Goal: Transaction & Acquisition: Purchase product/service

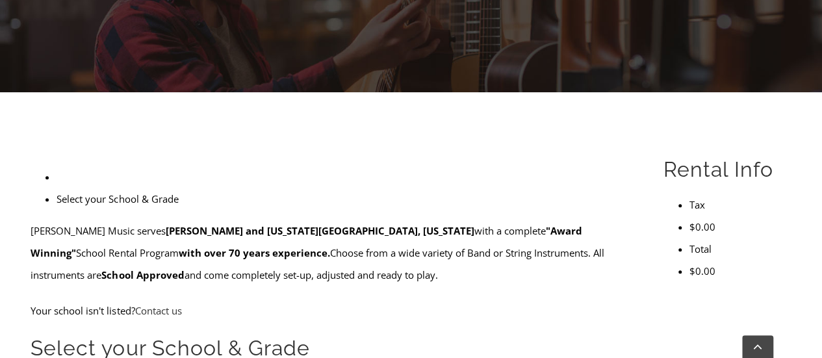
scroll to position [390, 0]
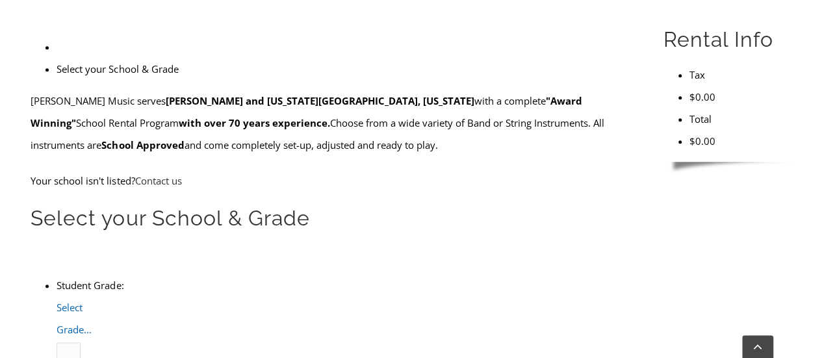
click at [92, 301] on span "Select Grade..." at bounding box center [74, 318] width 35 height 35
type input "ea"
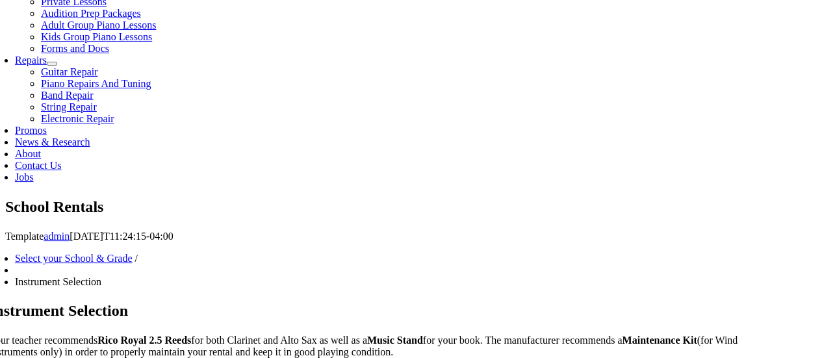
scroll to position [715, 0]
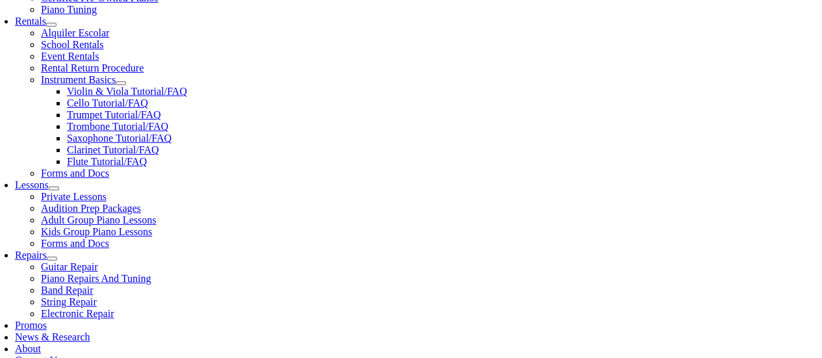
scroll to position [520, 0]
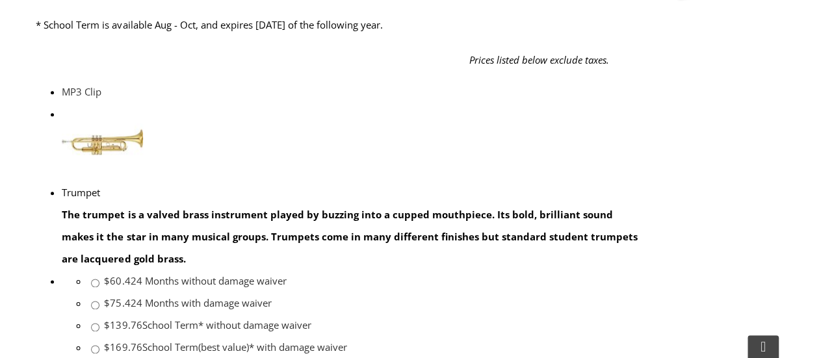
scroll to position [715, 0]
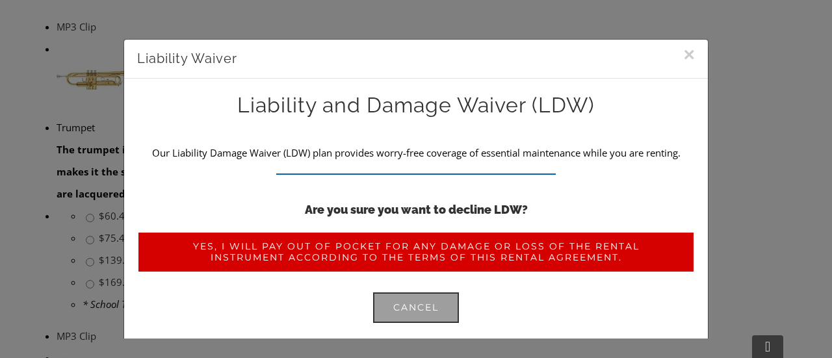
scroll to position [63, 0]
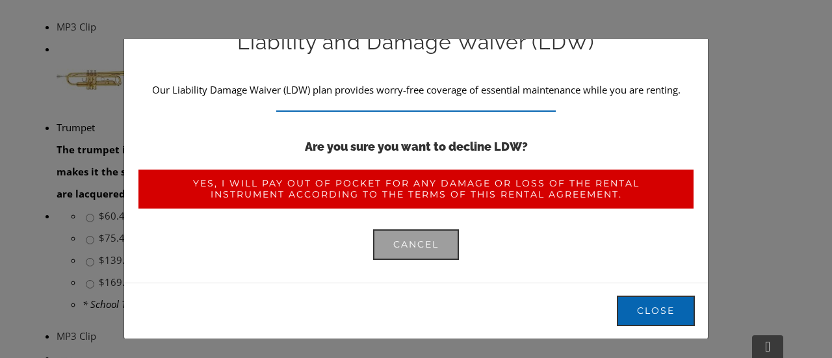
click at [429, 193] on span "Yes, I will pay out of pocket for any damage or loss of the rental instrument a…" at bounding box center [415, 189] width 517 height 22
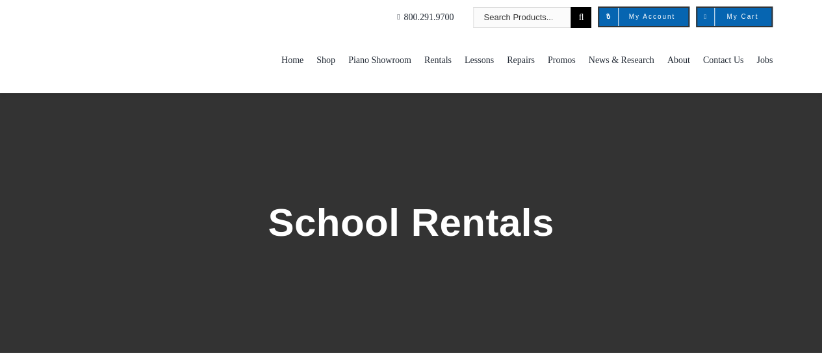
click at [492, 141] on span "School Rentals" at bounding box center [464, 151] width 55 height 21
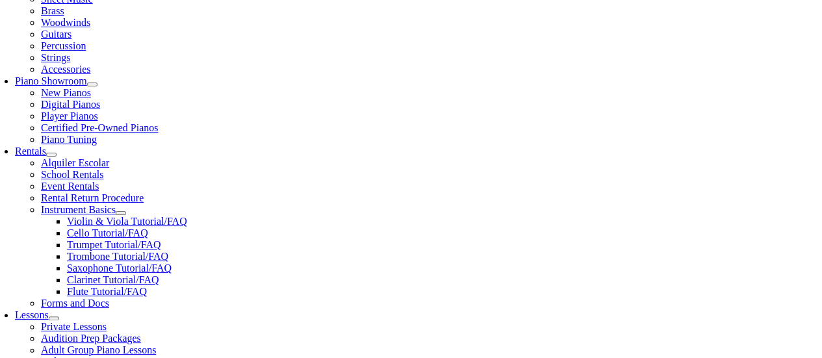
scroll to position [390, 0]
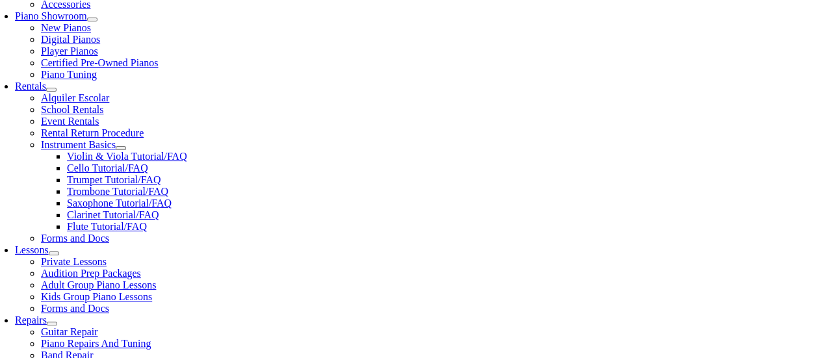
type input "eas"
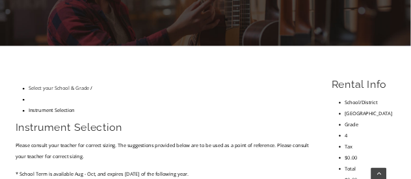
scroll to position [325, 0]
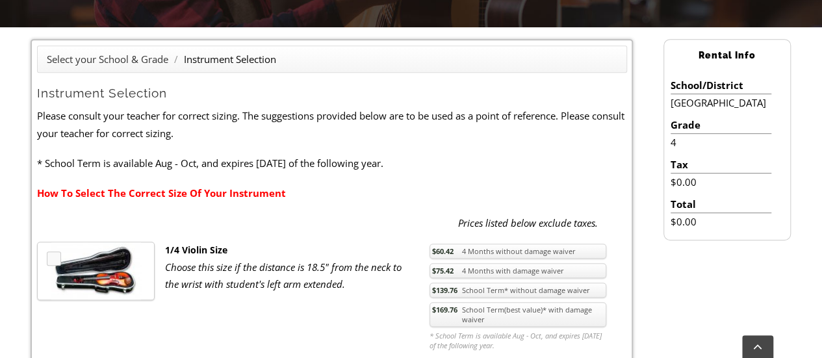
click at [253, 194] on link "How To Select The Correct Size Of Your Instrument" at bounding box center [161, 193] width 249 height 13
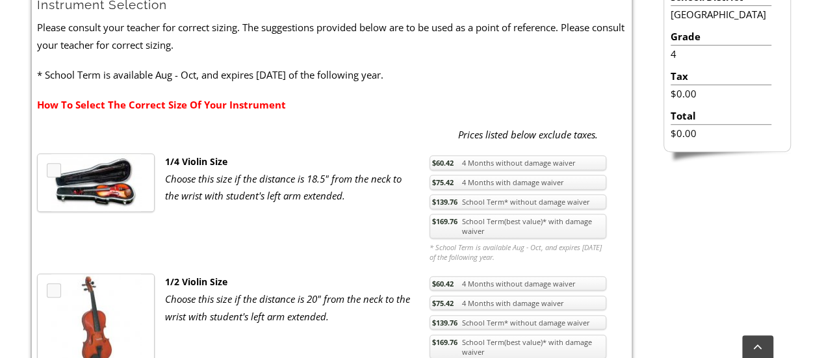
scroll to position [478, 0]
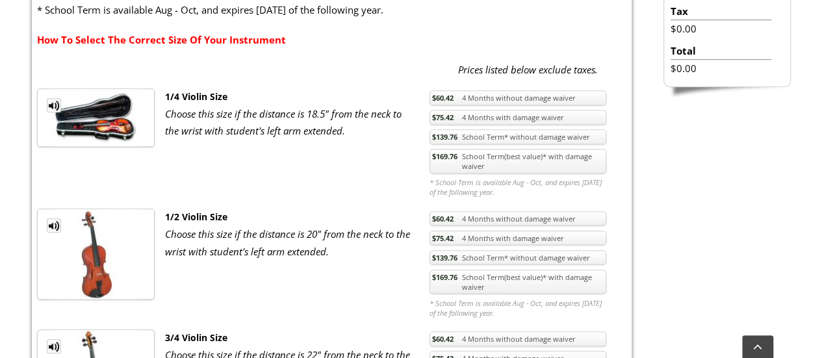
click at [504, 279] on link "$169.76 School Term(best value)* with damage waiver" at bounding box center [518, 282] width 177 height 25
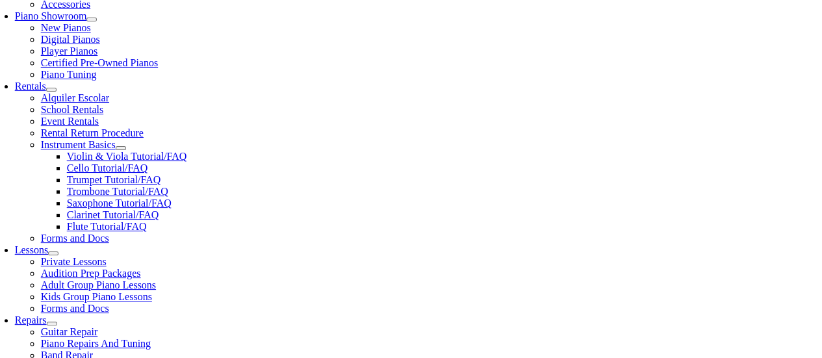
scroll to position [325, 0]
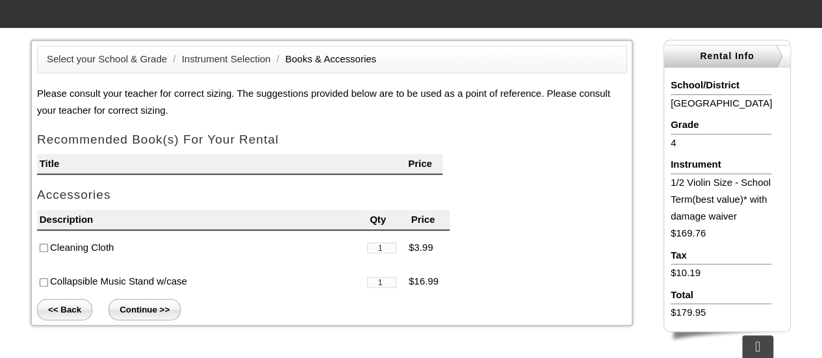
click at [68, 311] on input "<< Back" at bounding box center [64, 309] width 55 height 21
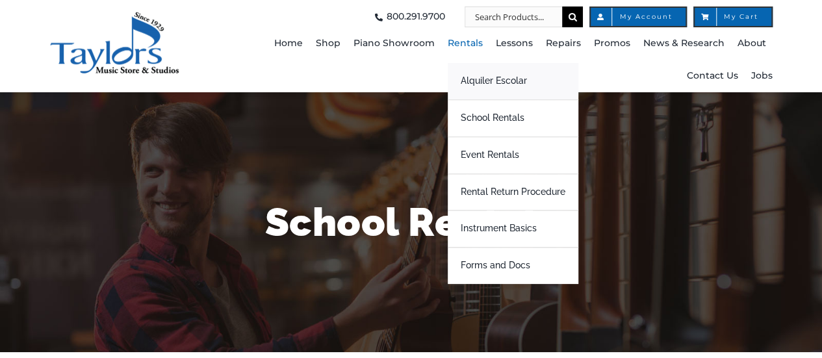
click at [478, 79] on span "Alquiler Escolar" at bounding box center [494, 81] width 66 height 21
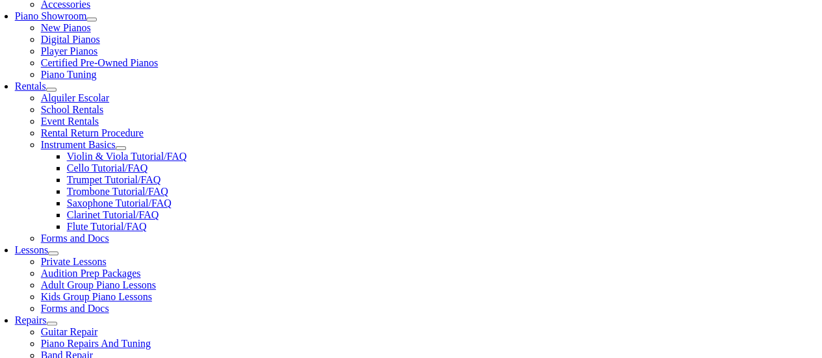
scroll to position [325, 0]
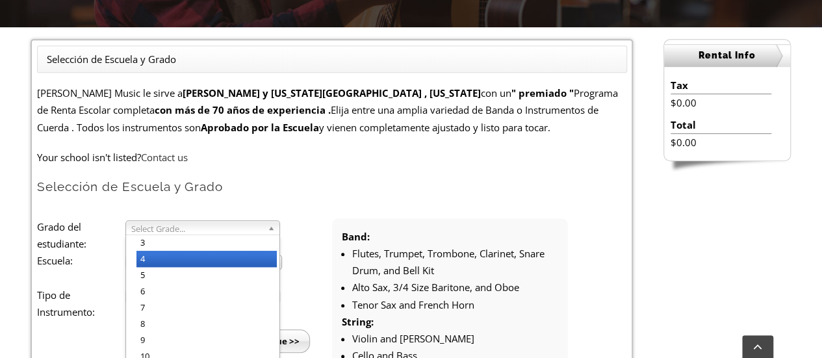
click at [160, 257] on li "4" at bounding box center [206, 259] width 140 height 16
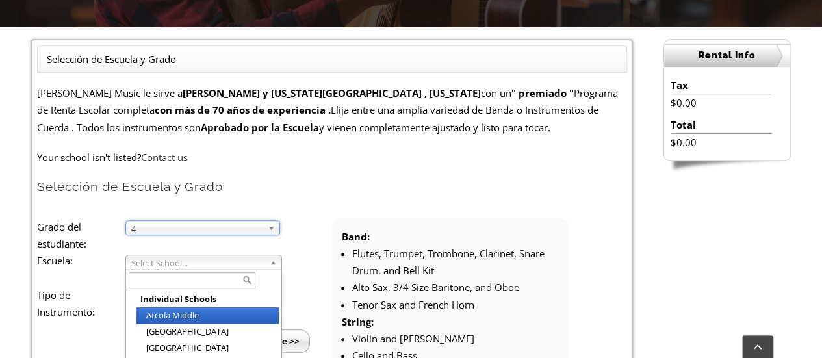
click at [165, 266] on span "Select School..." at bounding box center [197, 263] width 133 height 16
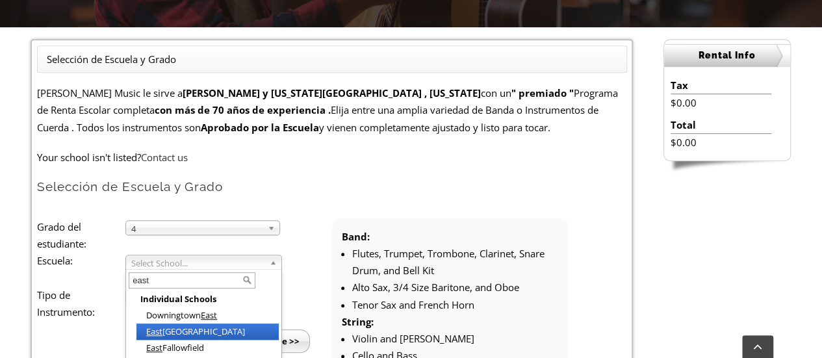
type input "east"
click at [190, 328] on li "East Bradford Elementary" at bounding box center [207, 332] width 142 height 16
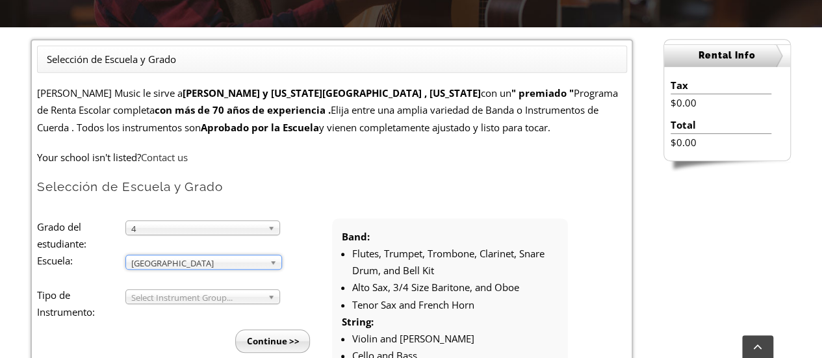
click at [162, 294] on span "Select Instrument Group..." at bounding box center [196, 298] width 131 height 16
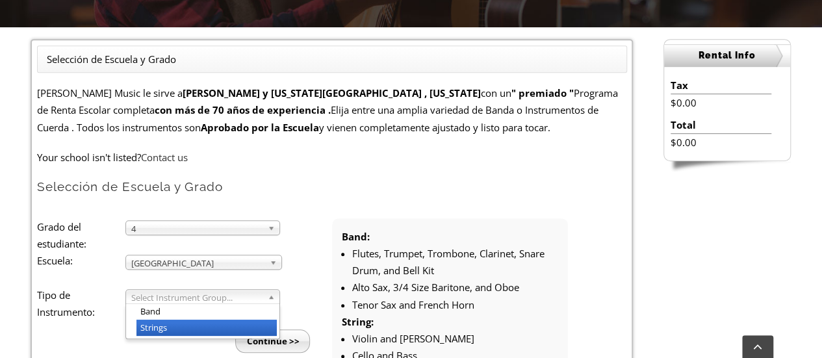
click at [157, 329] on li "Strings" at bounding box center [206, 328] width 140 height 16
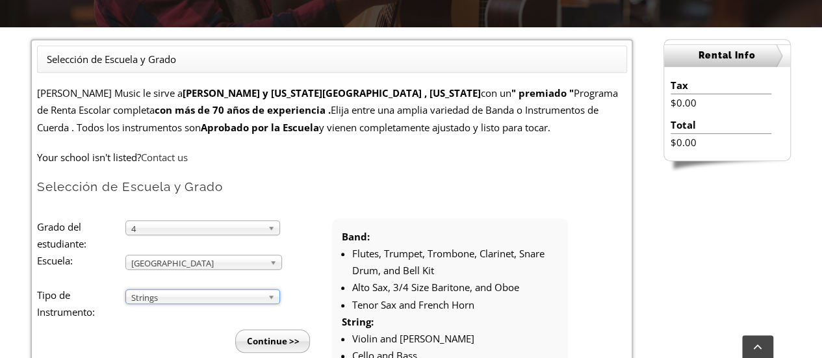
click at [270, 333] on input "Continue >>" at bounding box center [272, 341] width 75 height 23
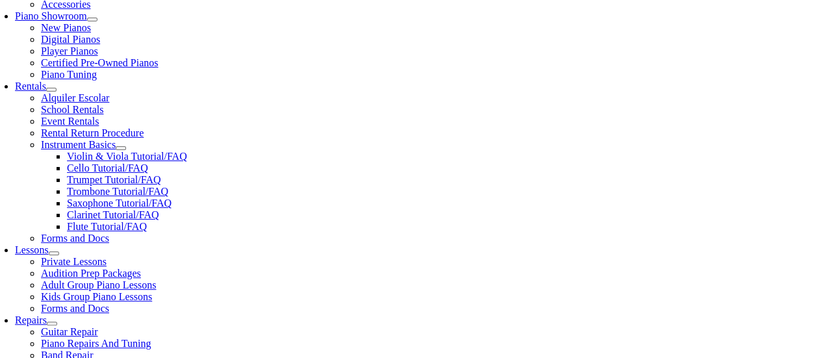
scroll to position [455, 0]
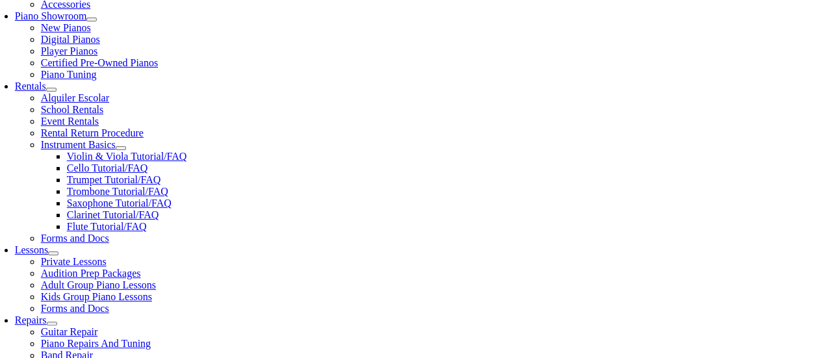
scroll to position [325, 0]
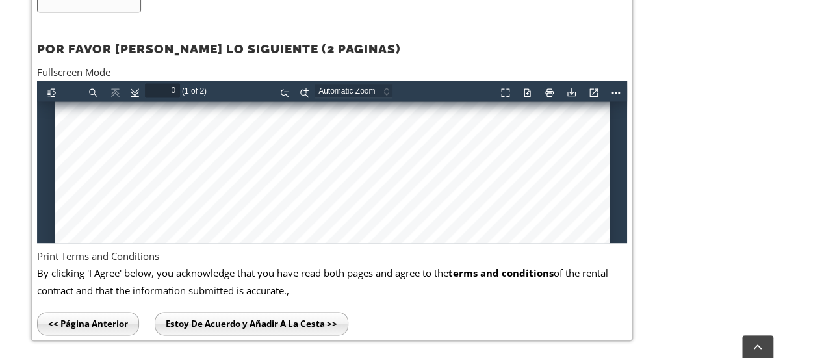
scroll to position [658, 0]
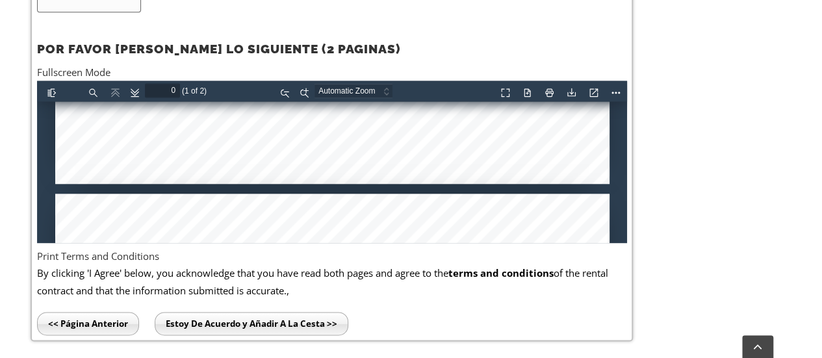
type input "Page 2"
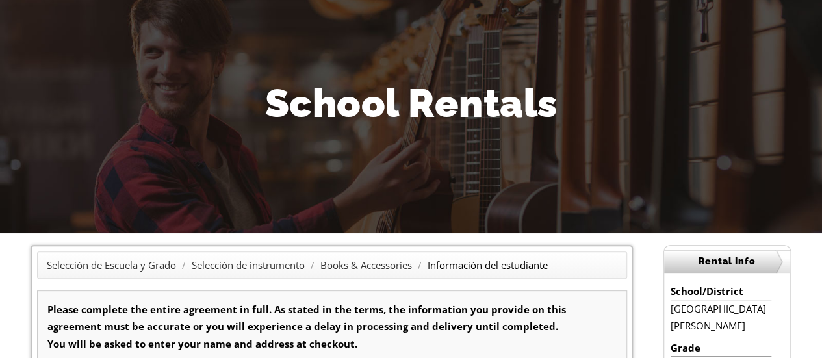
scroll to position [0, 0]
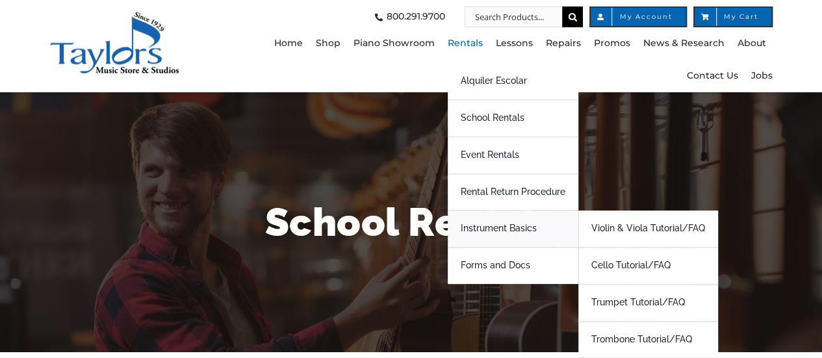
click at [506, 229] on span "Instrument Basics" at bounding box center [499, 228] width 76 height 21
click at [638, 230] on span "Violin & Viola Tutorial/FAQ" at bounding box center [648, 228] width 114 height 21
